Goal: Find specific page/section: Find specific page/section

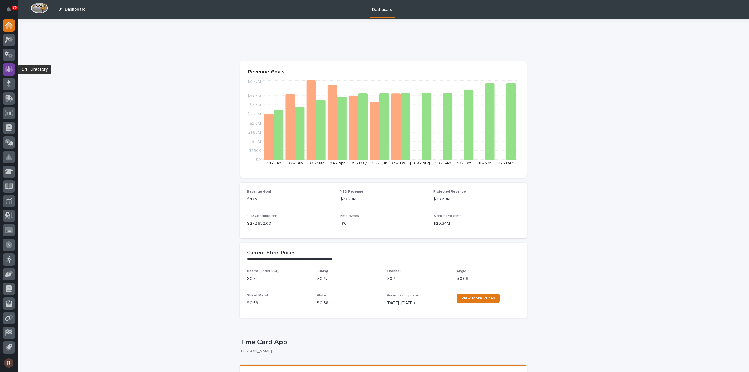
click at [6, 71] on icon at bounding box center [9, 69] width 8 height 6
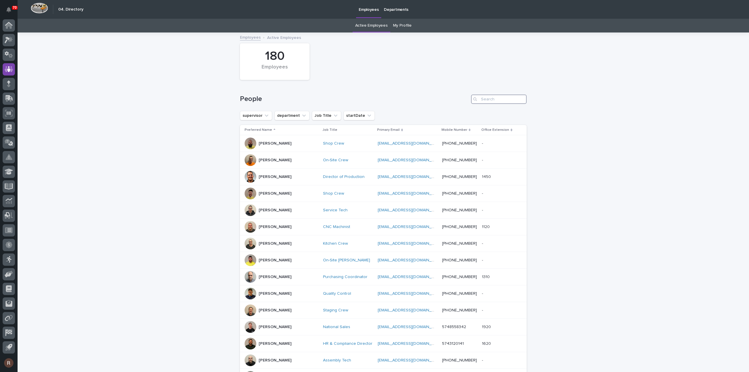
click at [497, 96] on input "Search" at bounding box center [499, 98] width 56 height 9
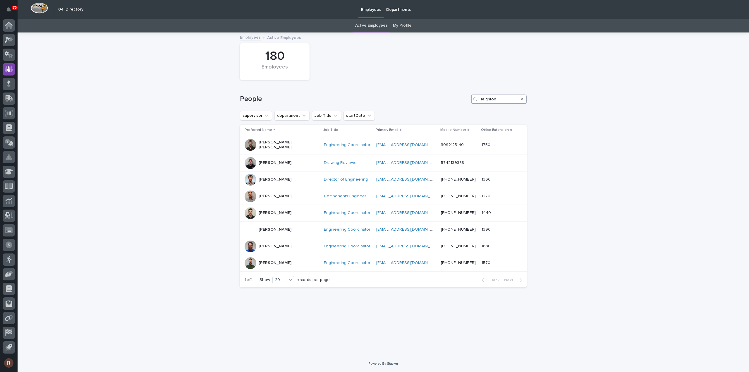
type input "leighton"
